Goal: Information Seeking & Learning: Learn about a topic

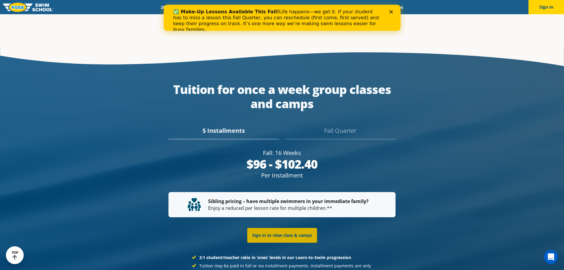
scroll to position [1073, 0]
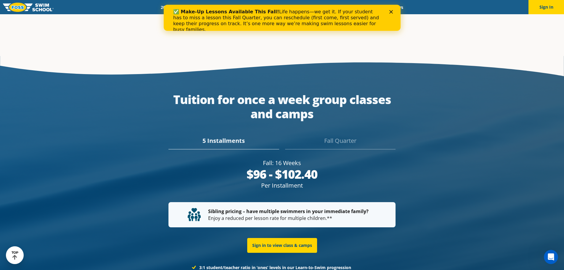
click at [343, 139] on div "Fall Quarter" at bounding box center [340, 142] width 110 height 13
click at [224, 140] on div "5 Installments" at bounding box center [223, 142] width 110 height 13
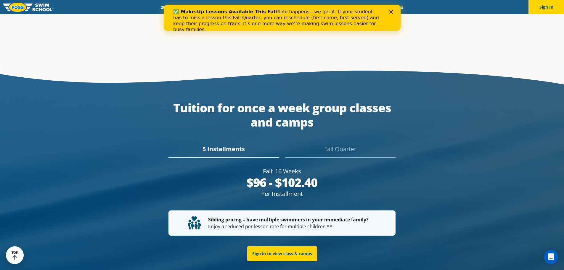
scroll to position [1083, 0]
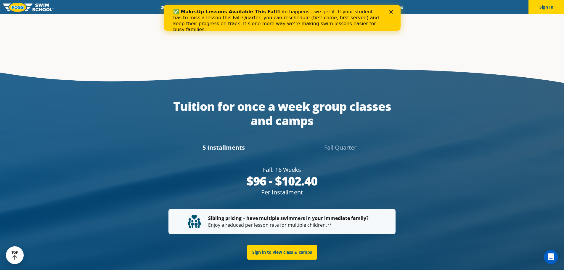
click at [341, 143] on div "Fall Quarter" at bounding box center [340, 149] width 110 height 13
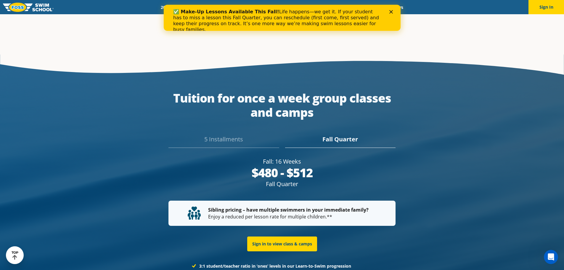
click at [225, 135] on div "5 Installments" at bounding box center [223, 141] width 110 height 13
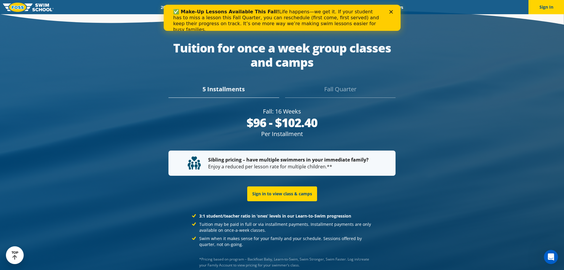
scroll to position [1096, 0]
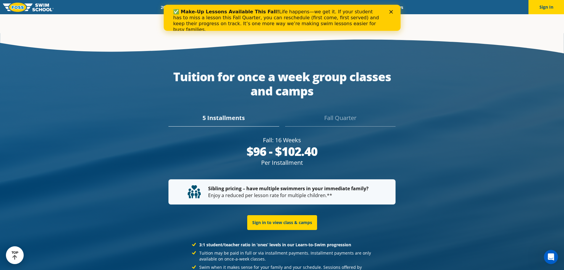
click at [324, 113] on div "Fall Quarter" at bounding box center [340, 119] width 110 height 13
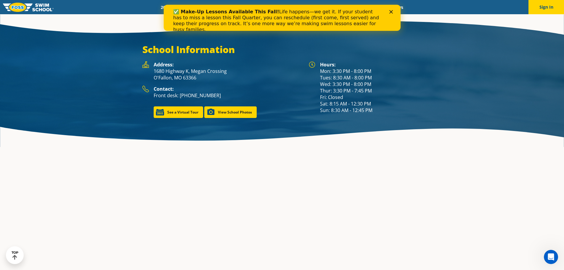
scroll to position [757, 0]
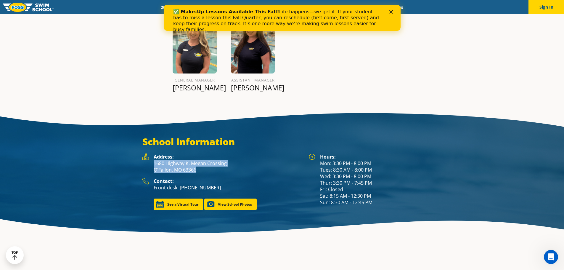
drag, startPoint x: 151, startPoint y: 157, endPoint x: 204, endPoint y: 163, distance: 52.3
click at [204, 163] on div "Address: [STREET_ADDRESS][PERSON_NAME]" at bounding box center [222, 165] width 160 height 24
copy p "[STREET_ADDRESS][PERSON_NAME]"
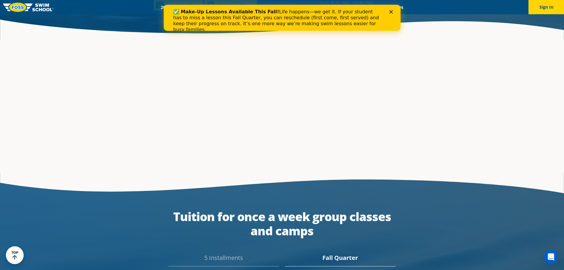
scroll to position [1104, 0]
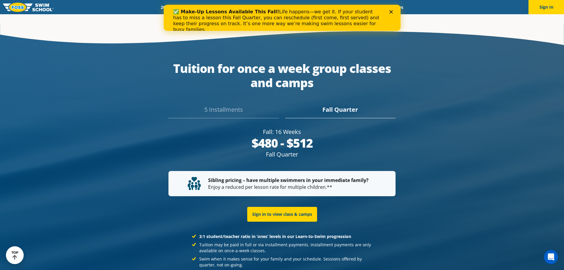
click at [230, 105] on div "5 Installments" at bounding box center [223, 111] width 110 height 13
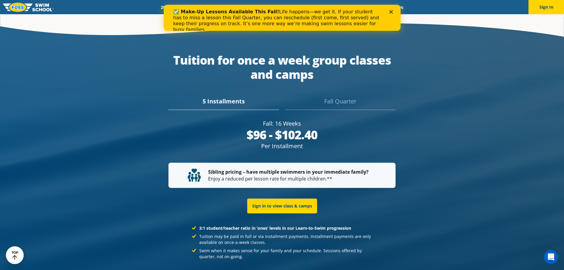
click at [320, 97] on div "Fall Quarter" at bounding box center [340, 103] width 110 height 13
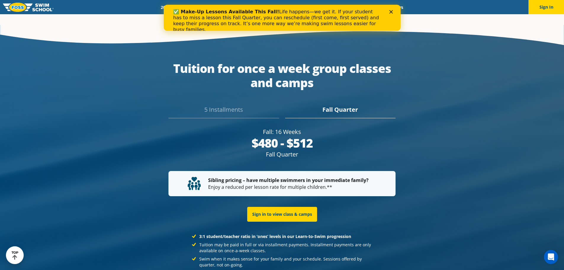
drag, startPoint x: 262, startPoint y: 116, endPoint x: 312, endPoint y: 137, distance: 53.8
click at [312, 137] on div "Fall: 16 Weeks $96 - $102.40 Per Installment $480 - $512 [GEOGRAPHIC_DATA]" at bounding box center [281, 143] width 227 height 31
copy div "Fall: 16 Weeks $96 - $102.40 Per Installment $480 - $512 Fall Quarter"
click at [233, 105] on div "5 Installments" at bounding box center [223, 111] width 110 height 13
click at [321, 105] on div "Fall Quarter" at bounding box center [340, 111] width 110 height 13
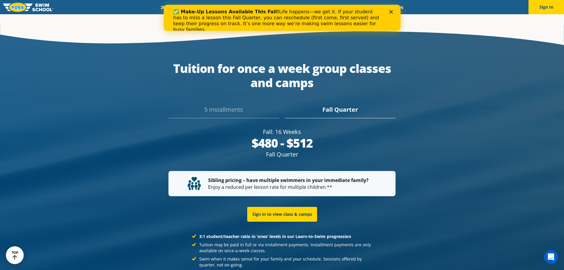
click at [227, 105] on div "5 Installments" at bounding box center [223, 111] width 110 height 13
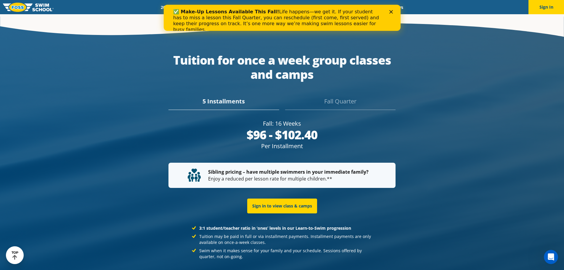
click at [327, 97] on div "Fall Quarter" at bounding box center [340, 103] width 110 height 13
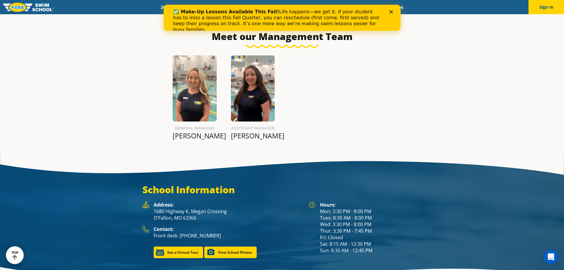
scroll to position [720, 0]
